Goal: Check status: Check status

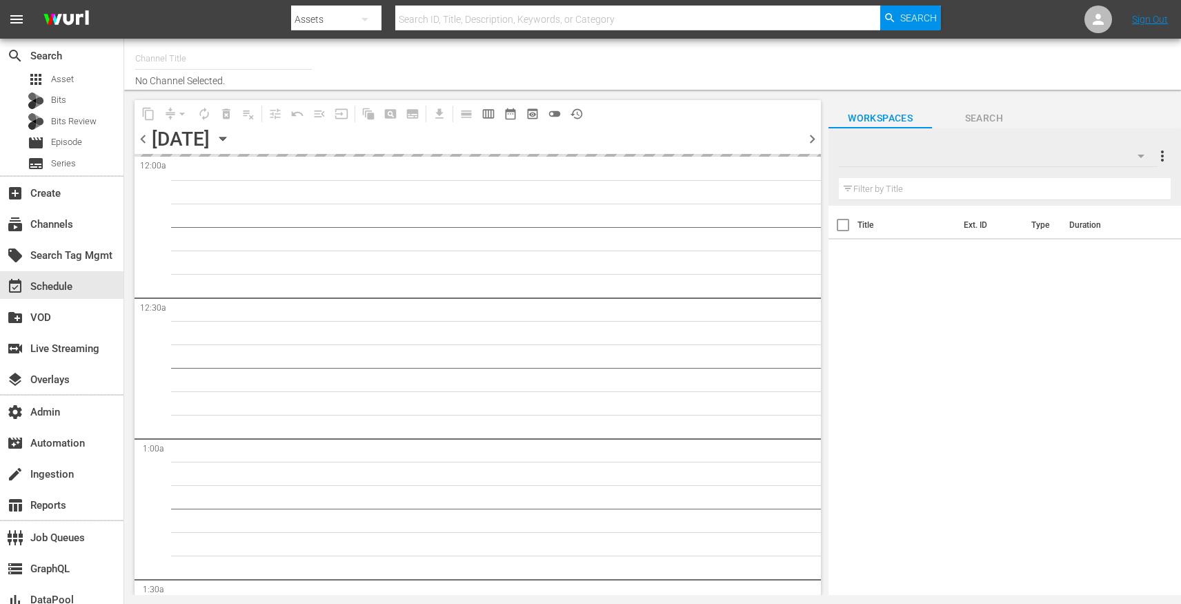
type input "GFN Soccer (2093)"
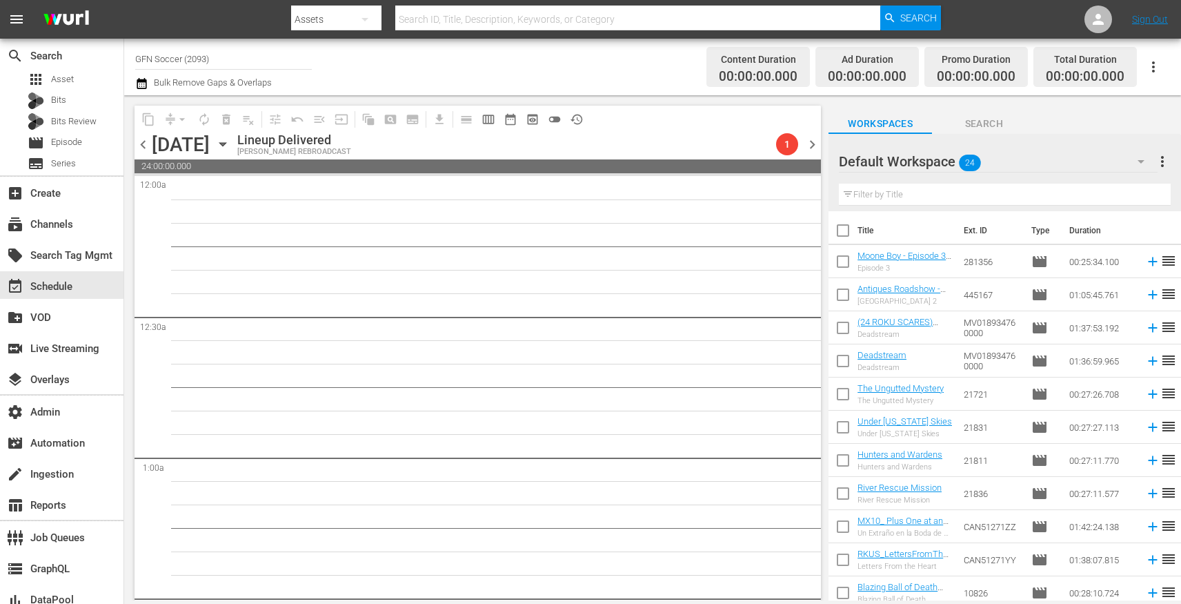
click at [813, 143] on span "chevron_right" at bounding box center [812, 144] width 17 height 17
click at [141, 146] on span "chevron_left" at bounding box center [143, 144] width 17 height 17
click at [226, 146] on icon "button" at bounding box center [222, 144] width 6 height 3
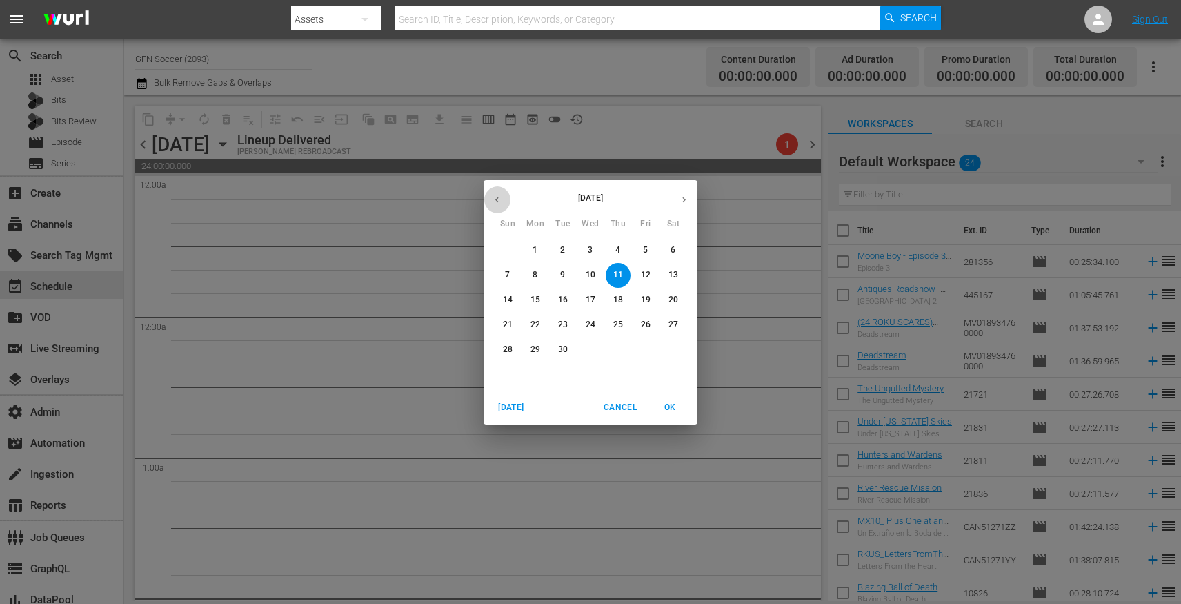
click at [504, 198] on button "button" at bounding box center [497, 199] width 27 height 27
click at [645, 254] on p "1" at bounding box center [645, 250] width 5 height 12
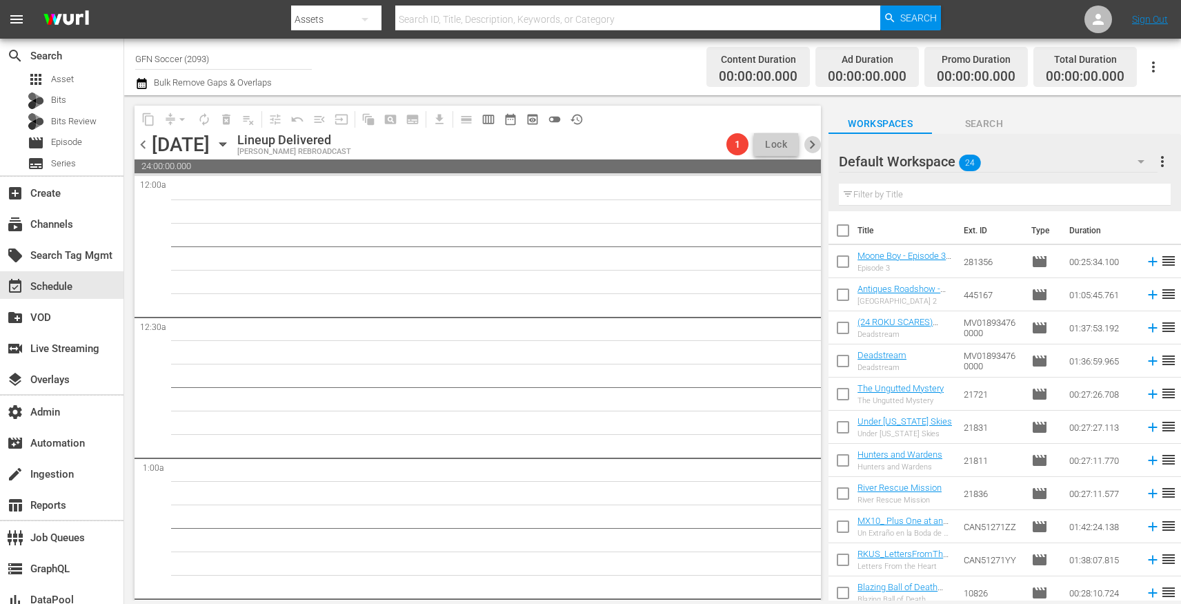
click at [813, 142] on span "chevron_right" at bounding box center [812, 144] width 17 height 17
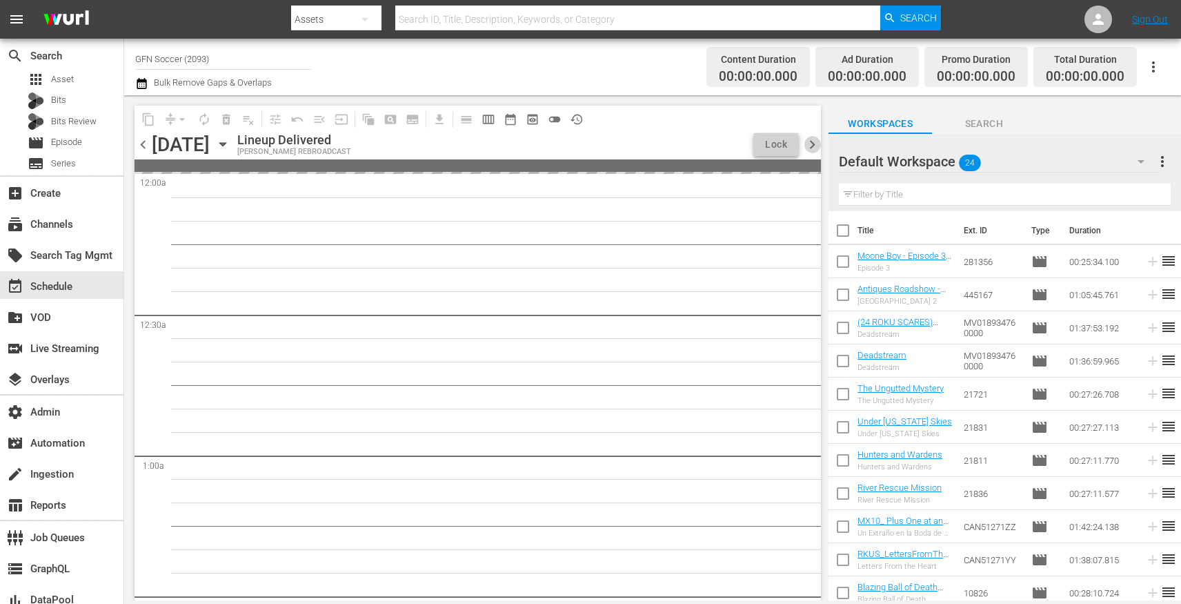
click at [813, 142] on span "chevron_right" at bounding box center [812, 144] width 17 height 17
click at [813, 141] on span "chevron_right" at bounding box center [812, 144] width 17 height 17
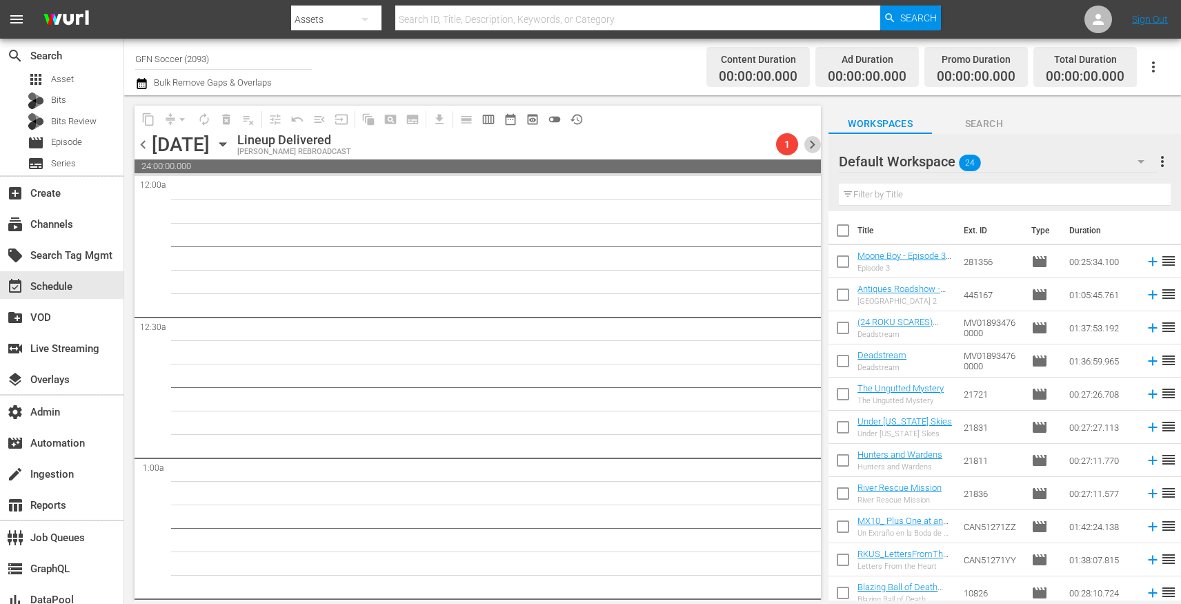
click at [813, 141] on span "chevron_right" at bounding box center [812, 144] width 17 height 17
click at [812, 141] on span "chevron_right" at bounding box center [812, 144] width 17 height 17
